Goal: Download file/media

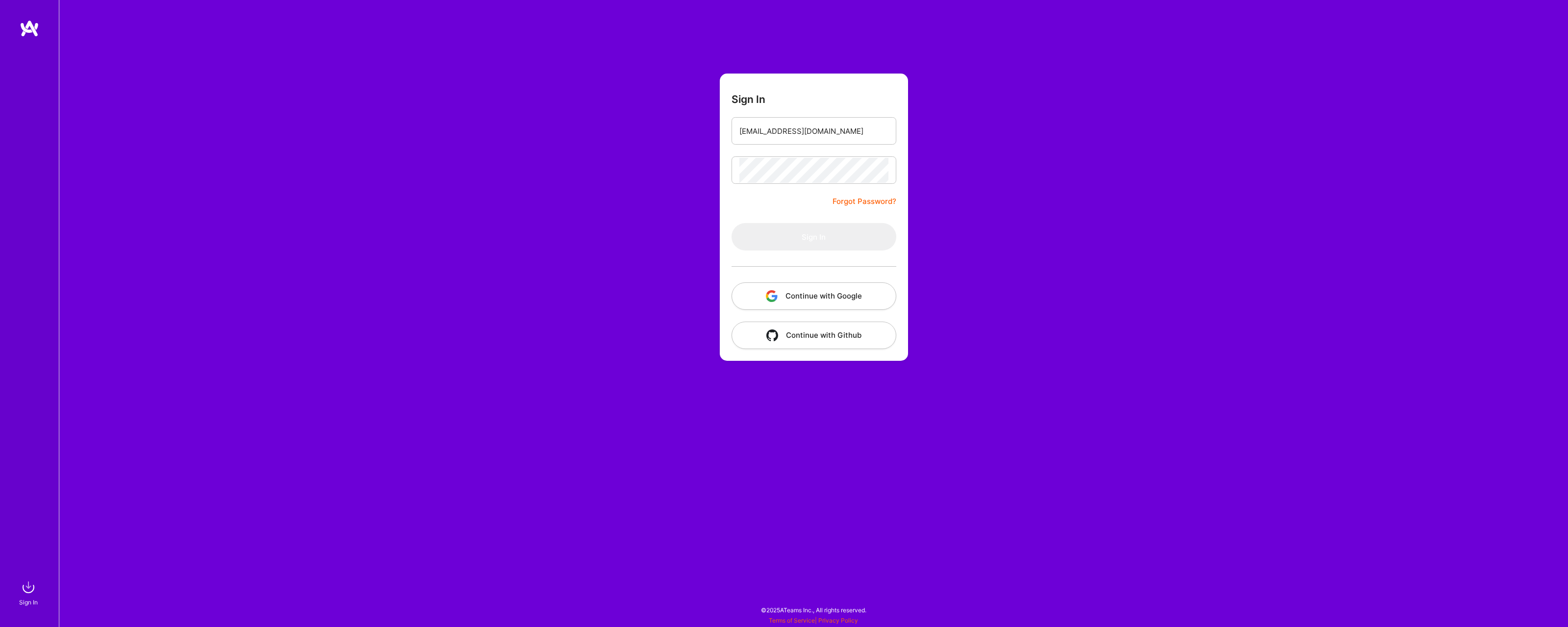
type input "[EMAIL_ADDRESS][DOMAIN_NAME]"
click at [732, 223] on button "Sign In" at bounding box center [814, 237] width 164 height 27
click at [835, 301] on button "Continue with Google" at bounding box center [814, 296] width 164 height 27
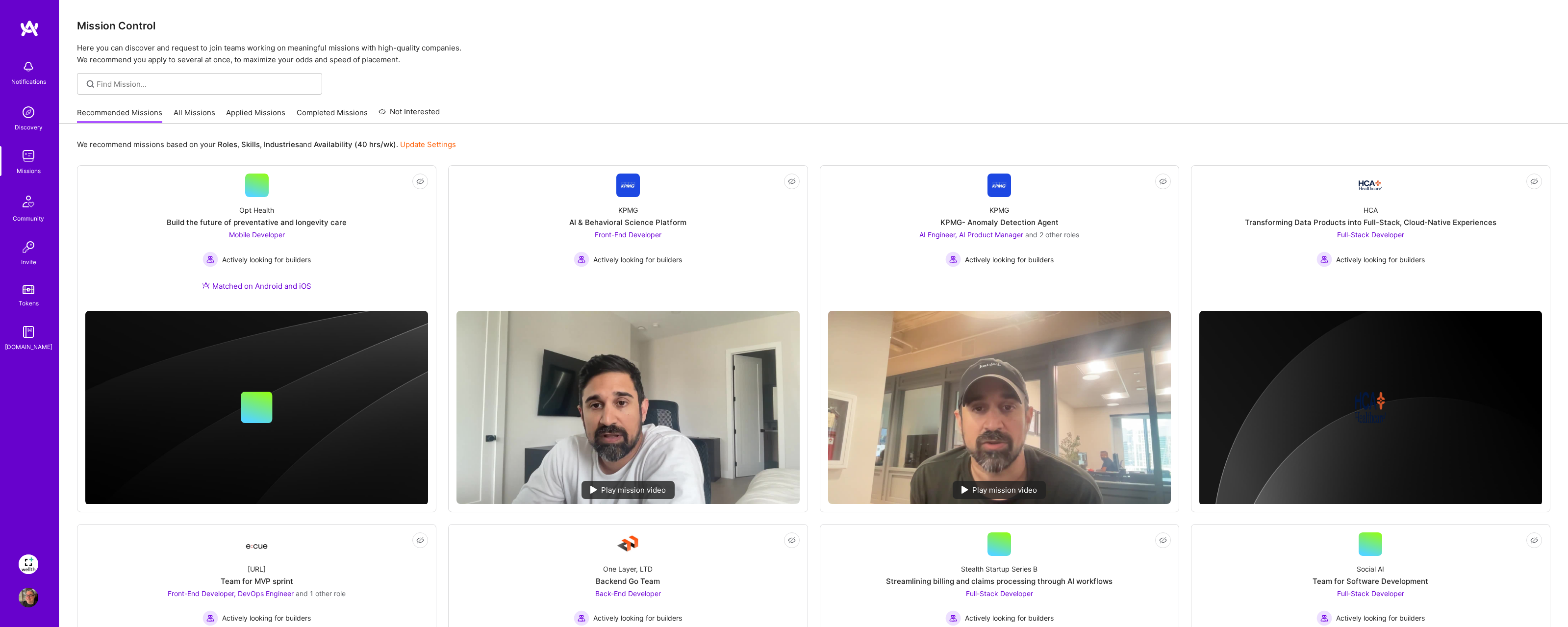
click at [28, 558] on img at bounding box center [28, 564] width 19 height 19
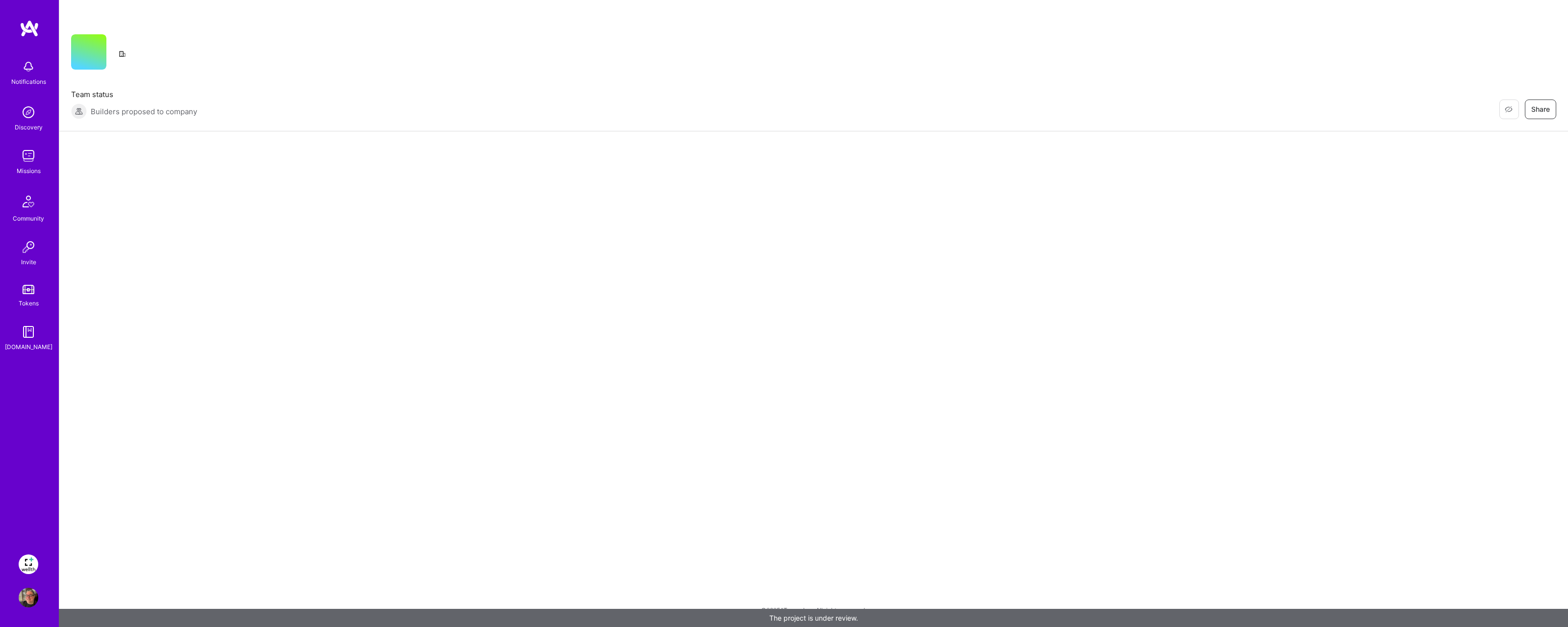
click at [21, 564] on img at bounding box center [28, 564] width 19 height 19
click at [20, 327] on img at bounding box center [28, 332] width 19 height 19
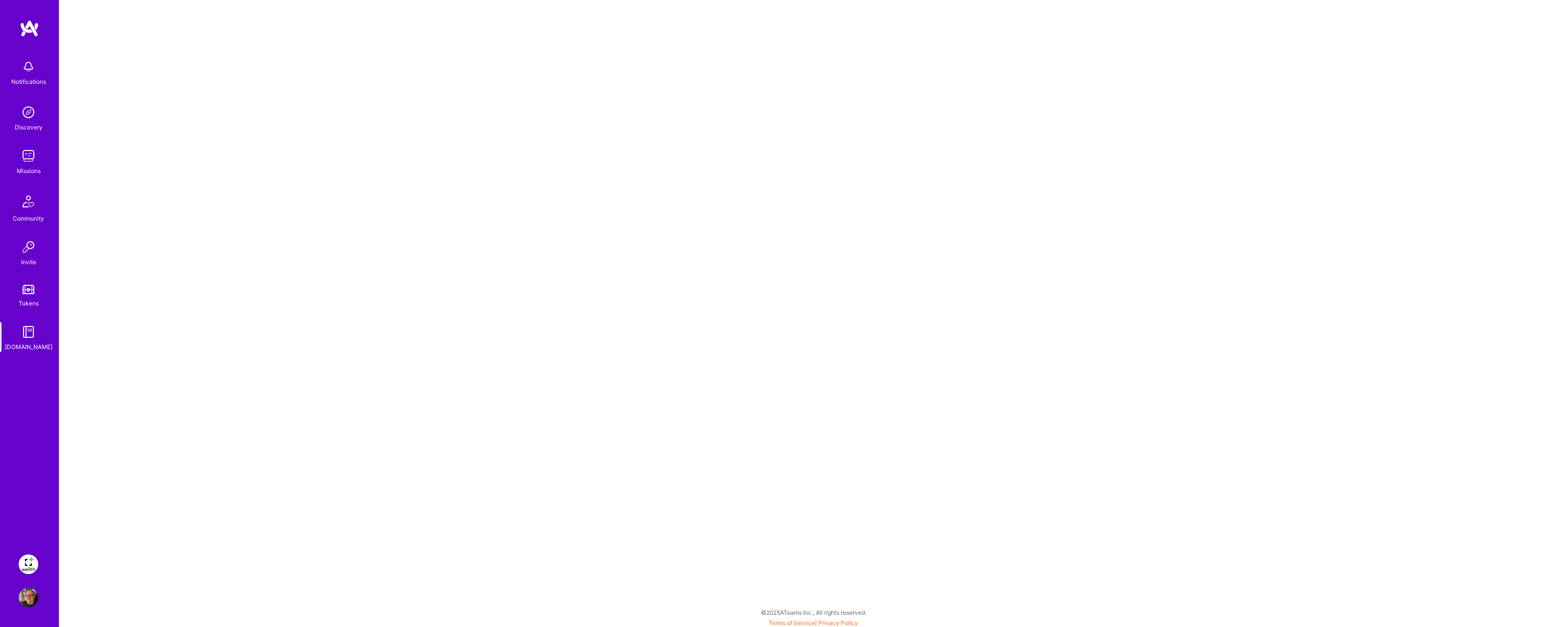
click at [29, 561] on img at bounding box center [28, 564] width 19 height 19
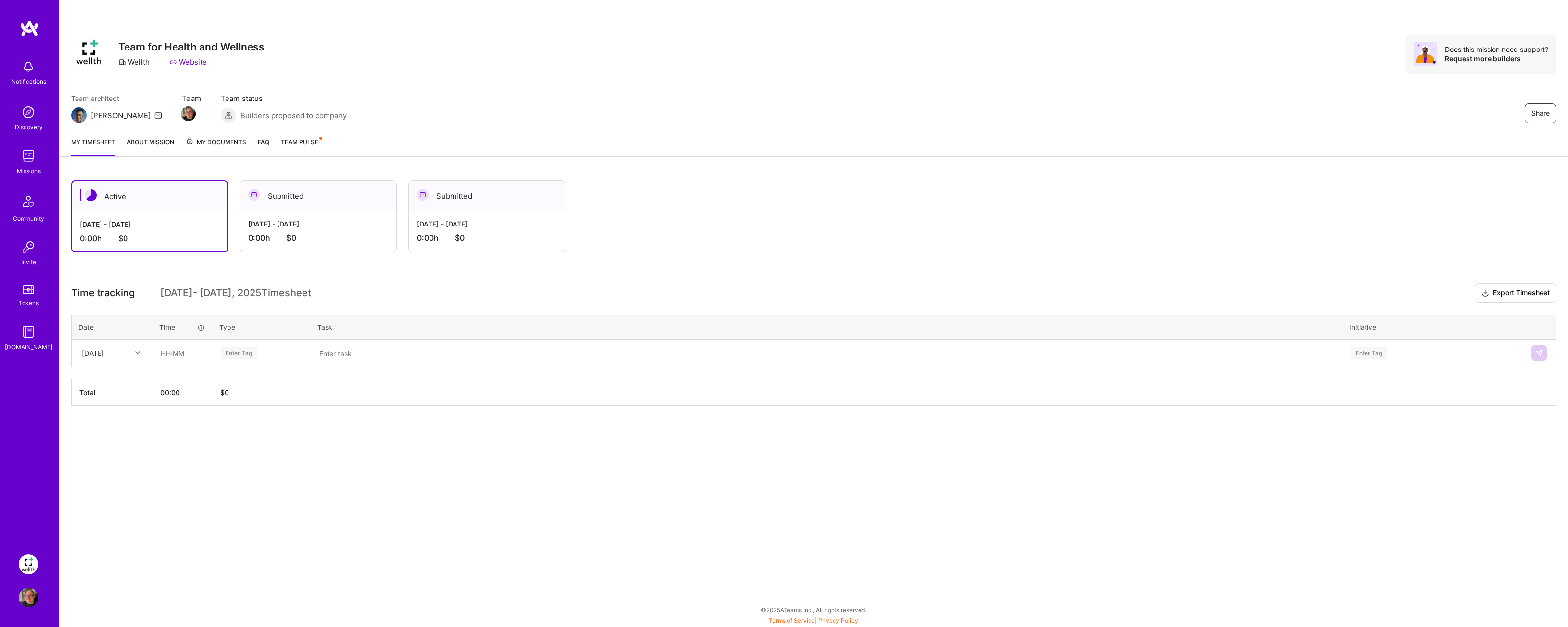
click at [209, 142] on span "My Documents" at bounding box center [216, 142] width 60 height 11
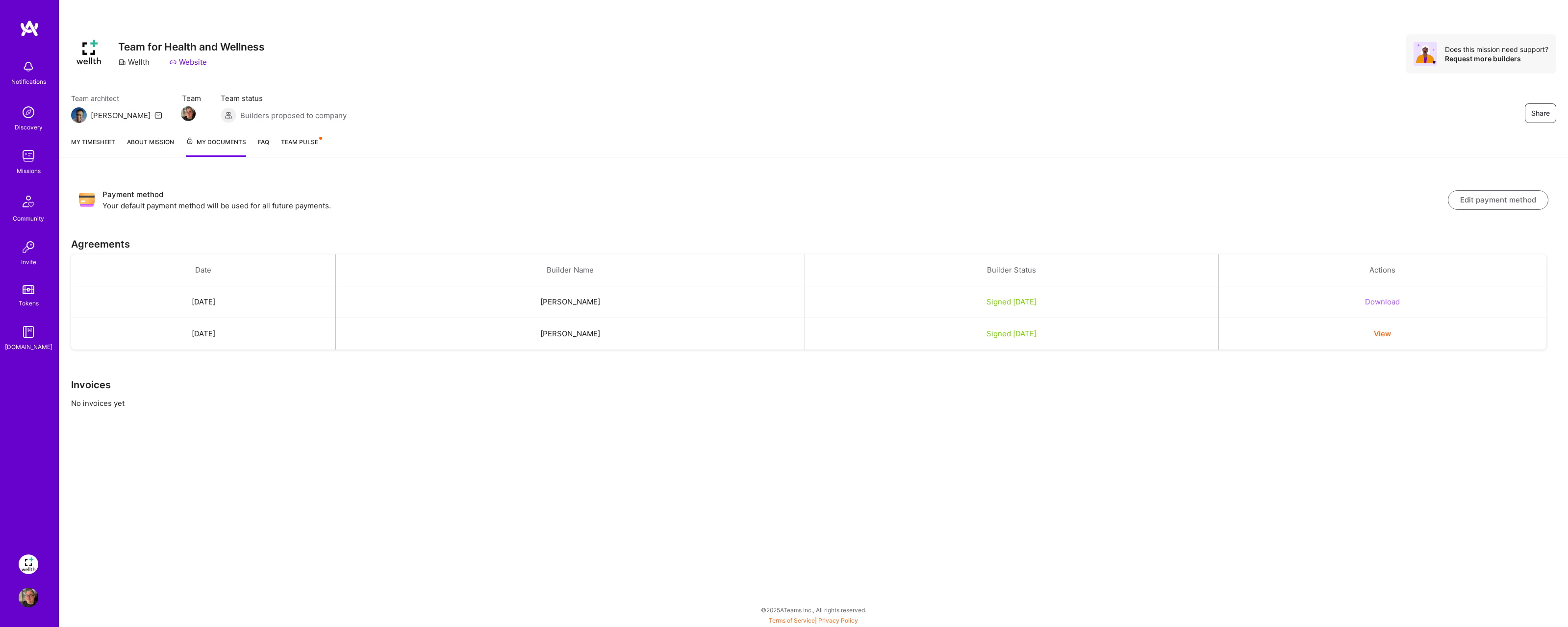
click at [1398, 300] on button "Download" at bounding box center [1382, 302] width 35 height 10
